Goal: Transaction & Acquisition: Register for event/course

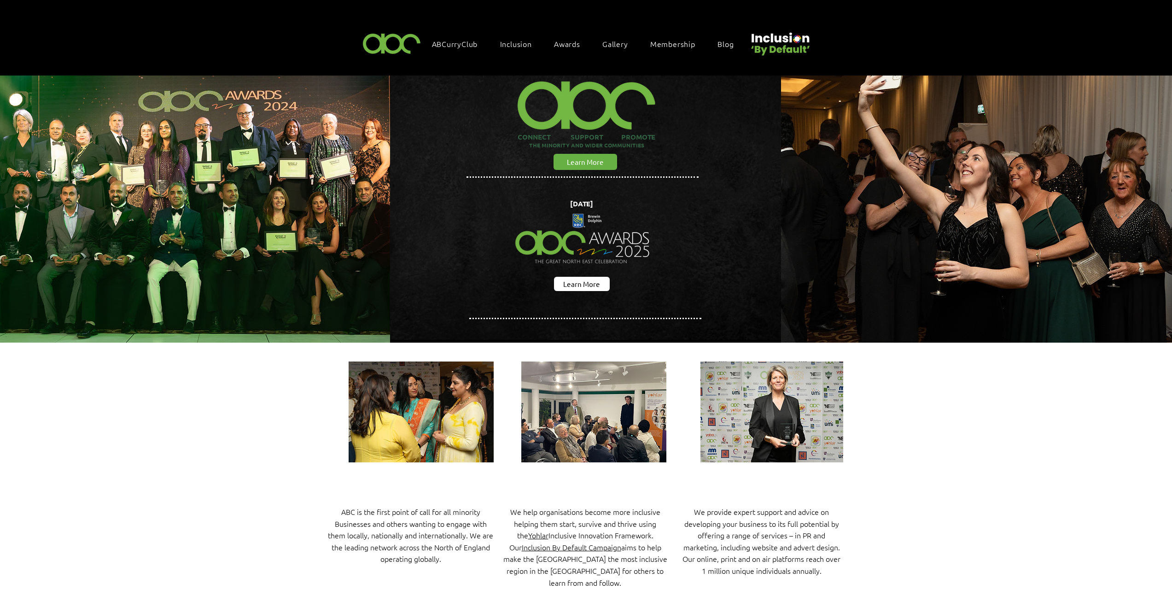
click at [575, 46] on span "Awards" at bounding box center [567, 44] width 26 height 10
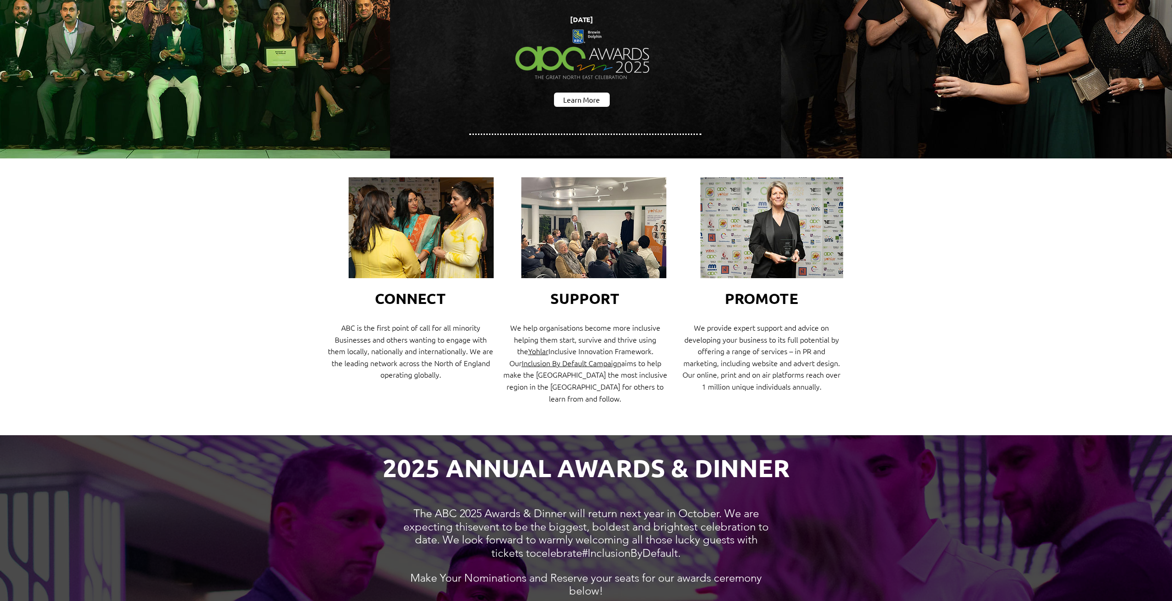
scroll to position [645, 0]
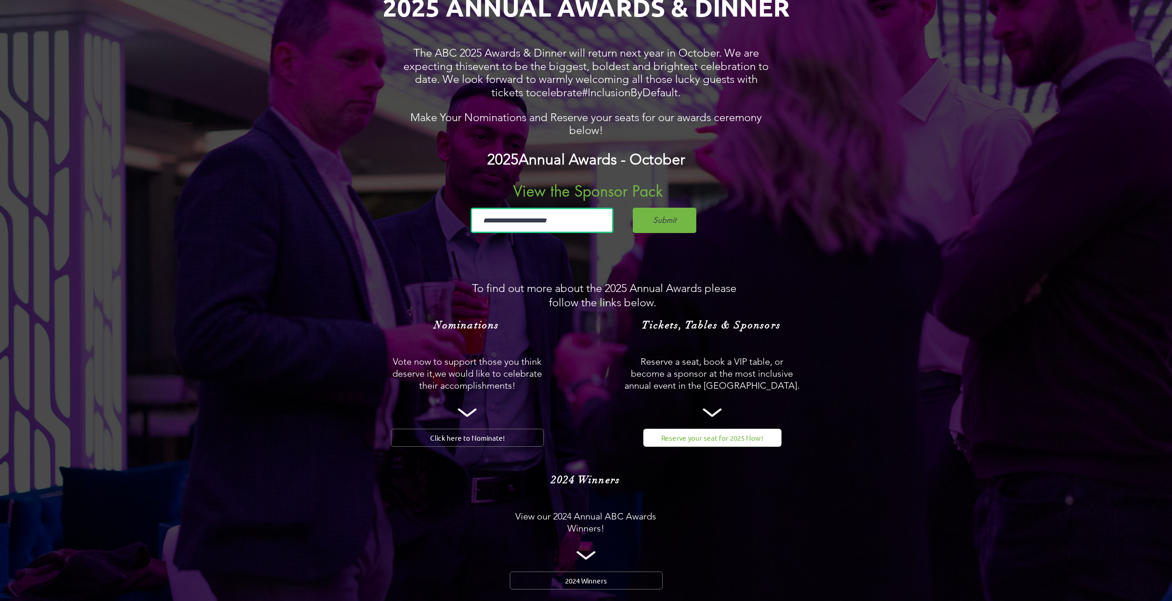
click at [729, 433] on span "Reserve your seat for 2025 Now!" at bounding box center [712, 438] width 102 height 10
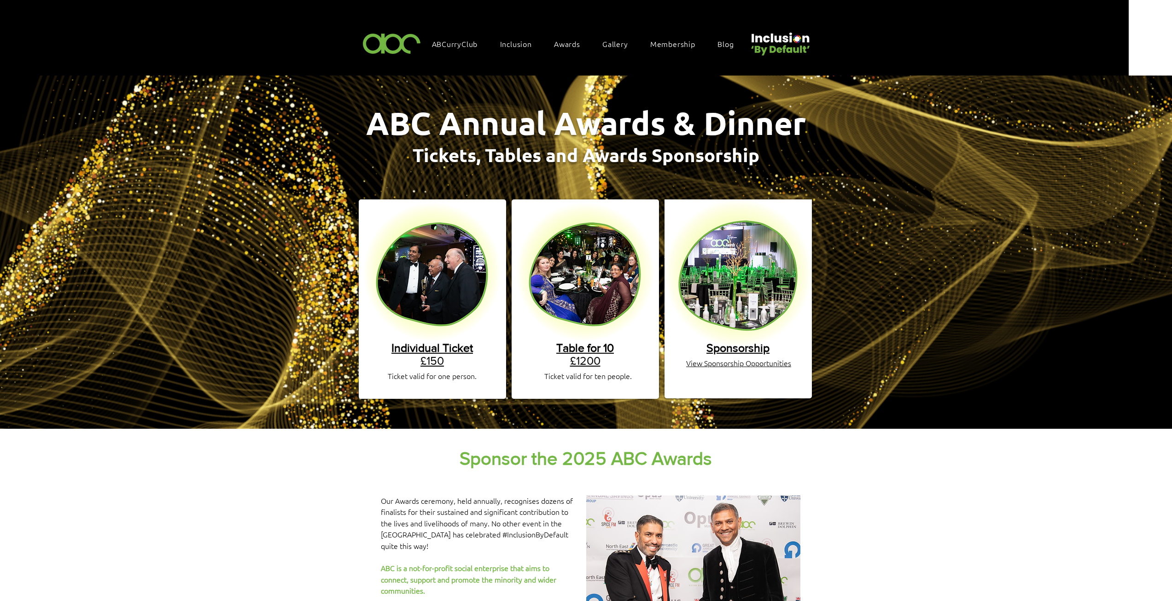
click at [431, 344] on span "Individual Ticket" at bounding box center [432, 347] width 82 height 13
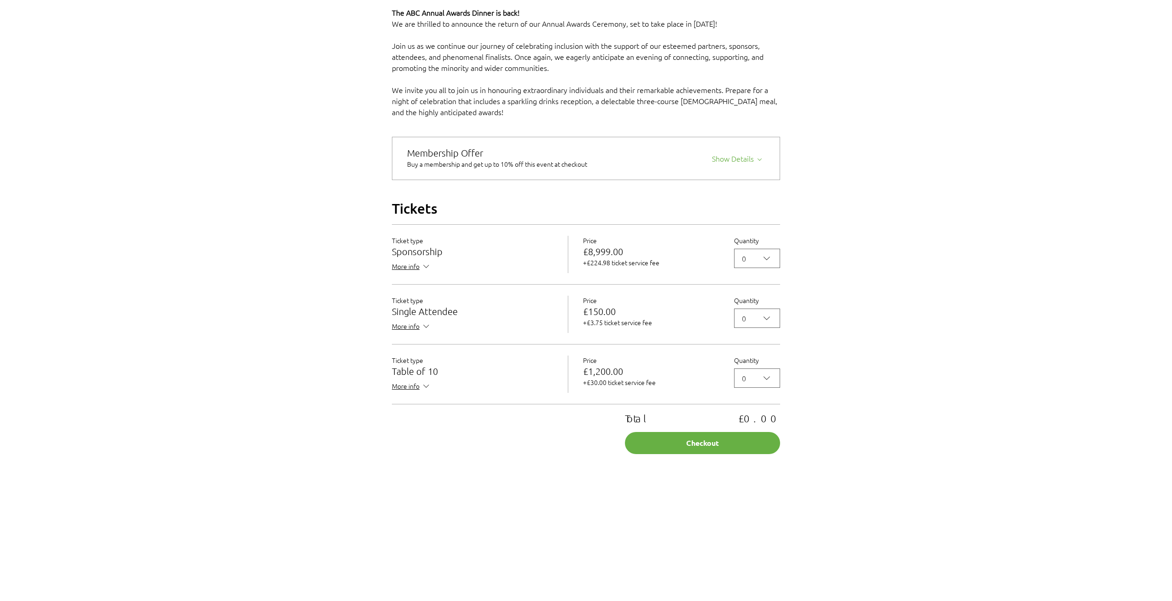
scroll to position [691, 0]
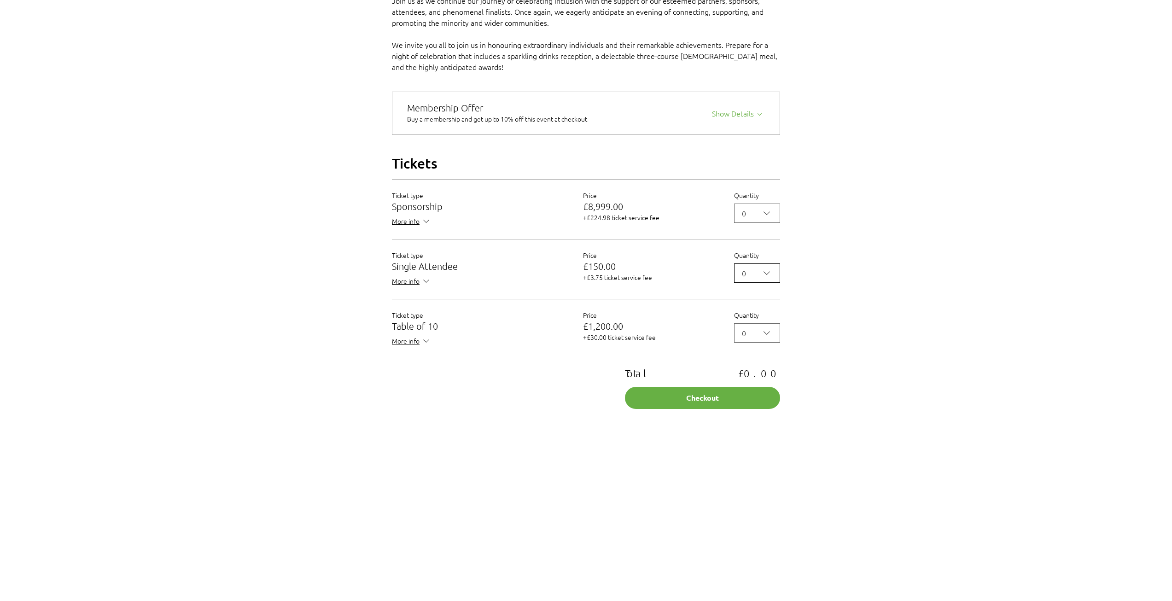
click at [771, 279] on icon "2025 Annual ABC Awards Dinner" at bounding box center [766, 273] width 11 height 11
click at [749, 359] on span "3" at bounding box center [757, 353] width 34 height 11
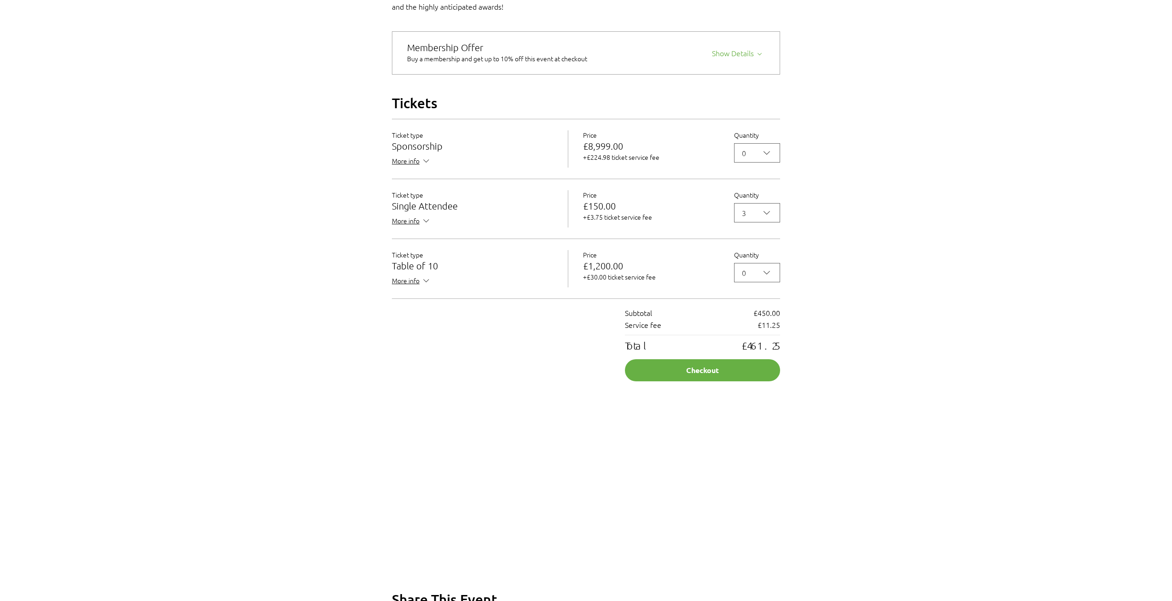
scroll to position [783, 0]
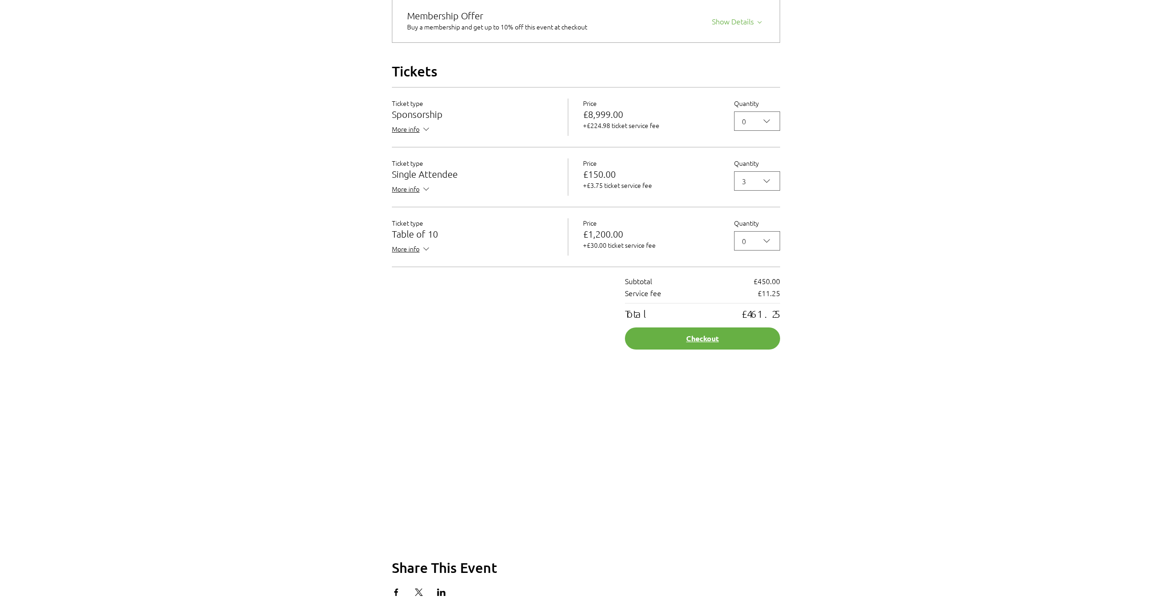
click at [682, 350] on button "Checkout" at bounding box center [702, 338] width 155 height 22
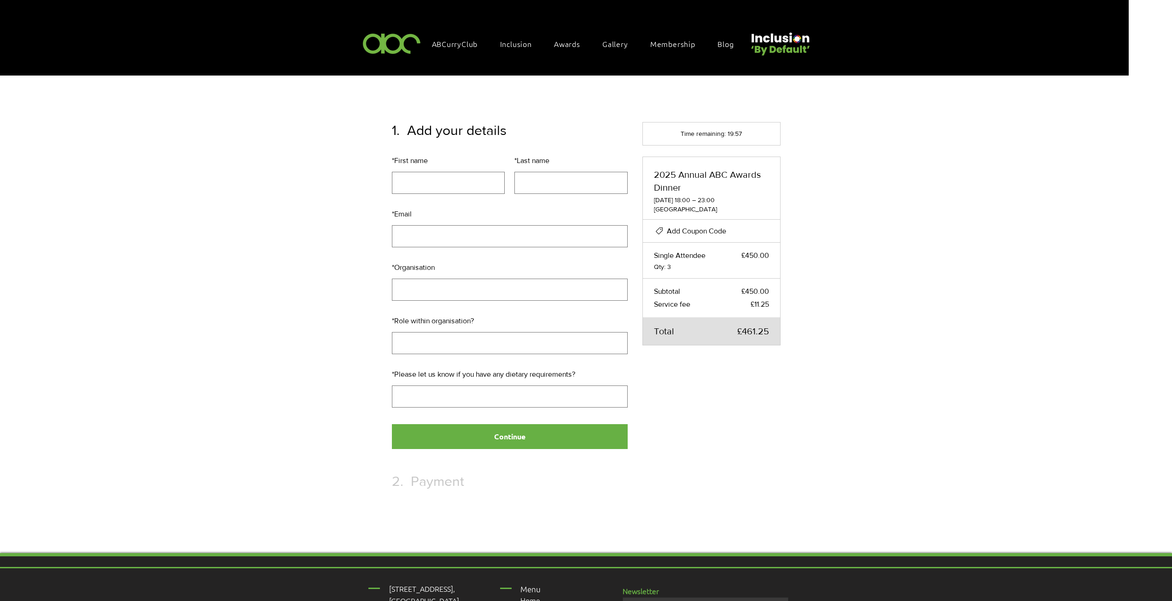
click at [704, 229] on span "Add Coupon Code" at bounding box center [696, 231] width 59 height 8
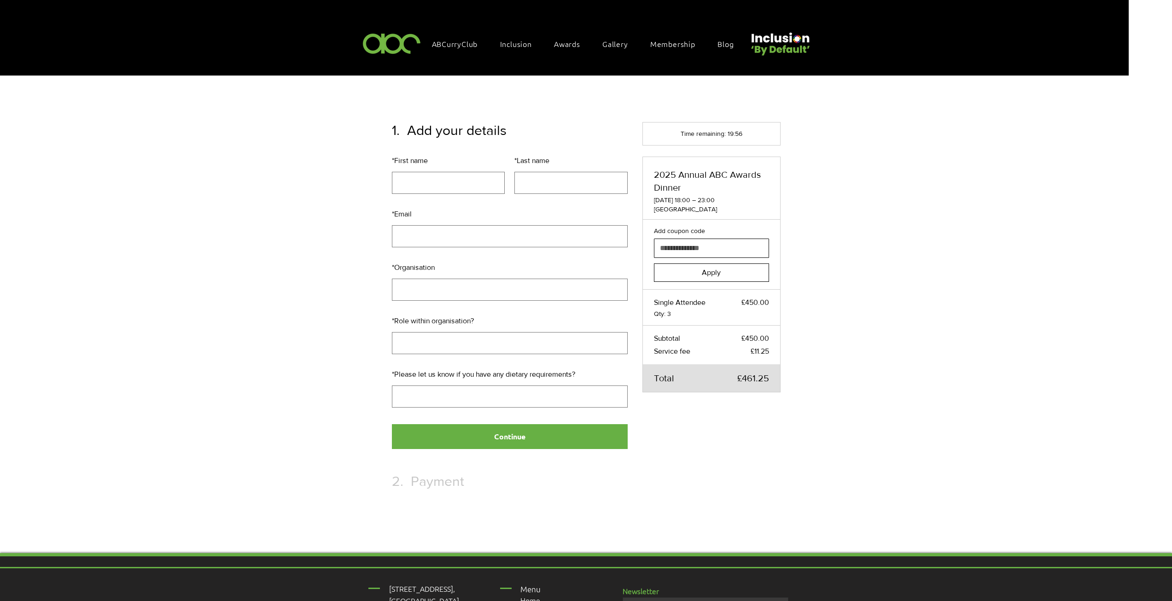
click at [712, 251] on input "Add coupon code" at bounding box center [708, 248] width 109 height 18
type input "**********"
click at [686, 270] on button "Apply" at bounding box center [711, 272] width 115 height 18
